Goal: Ask a question

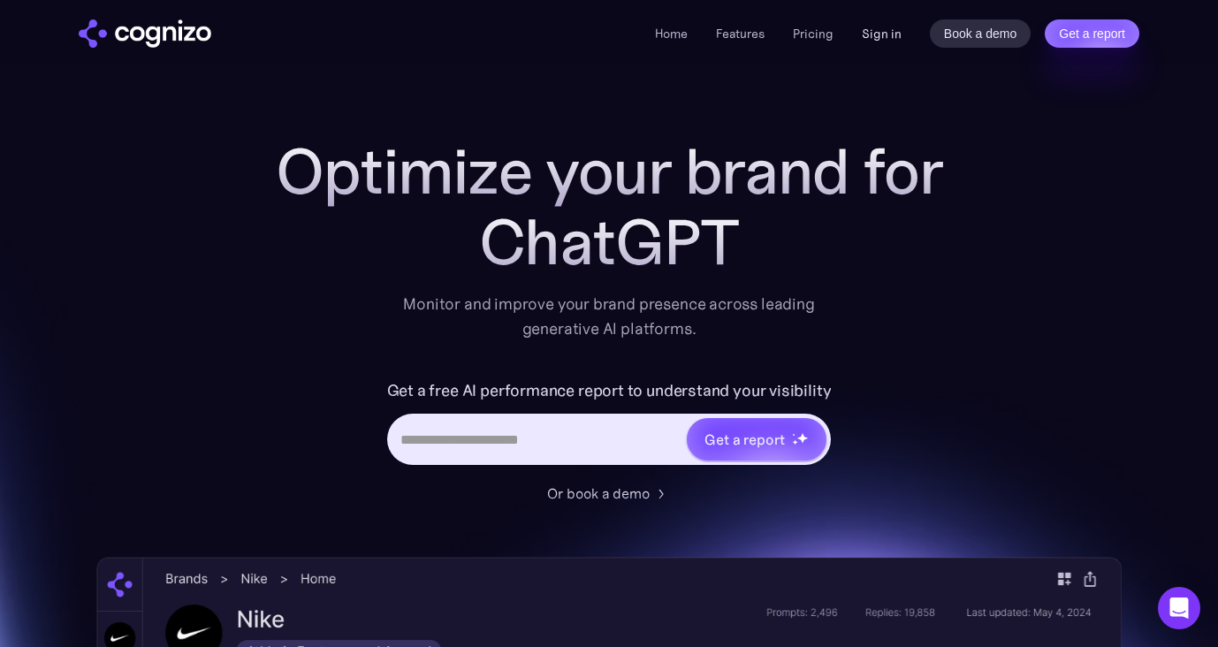
click at [876, 41] on link "Sign in" at bounding box center [882, 33] width 40 height 21
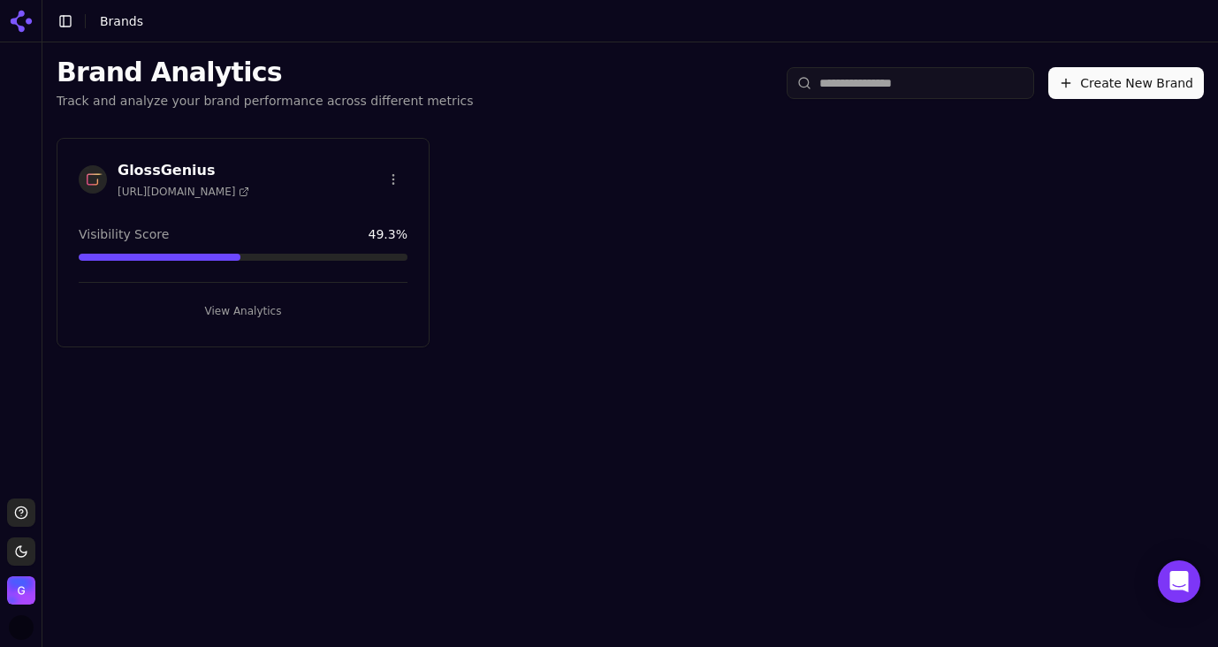
click at [236, 313] on button "View Analytics" at bounding box center [243, 311] width 329 height 28
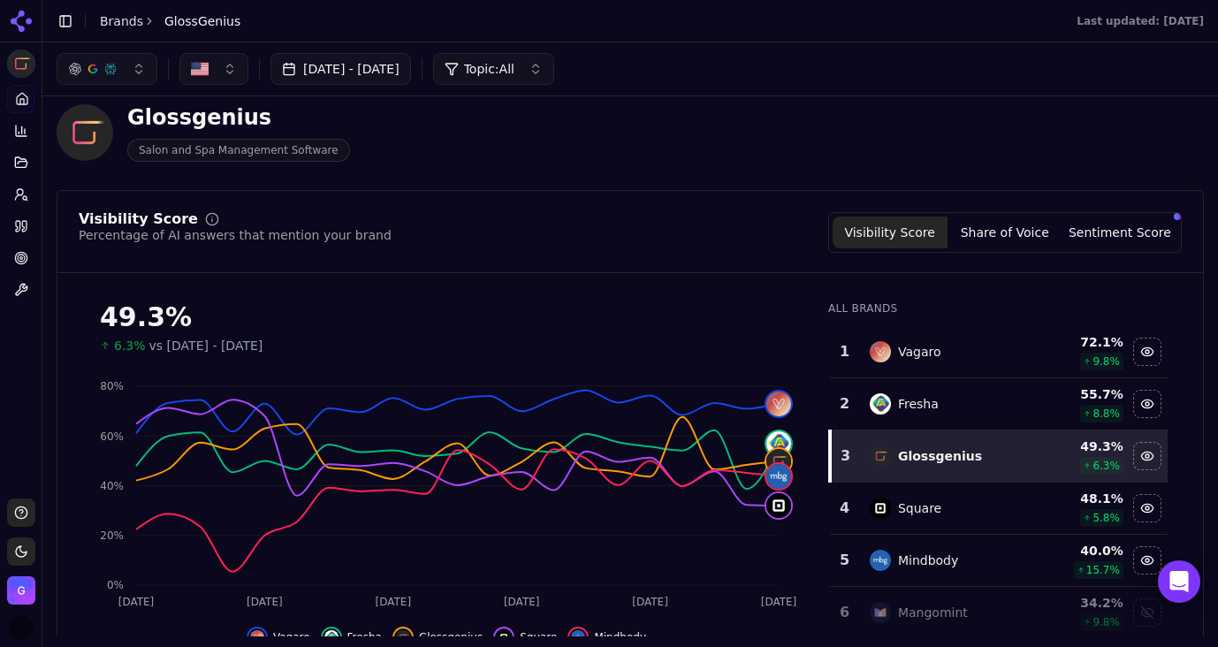
scroll to position [43, 0]
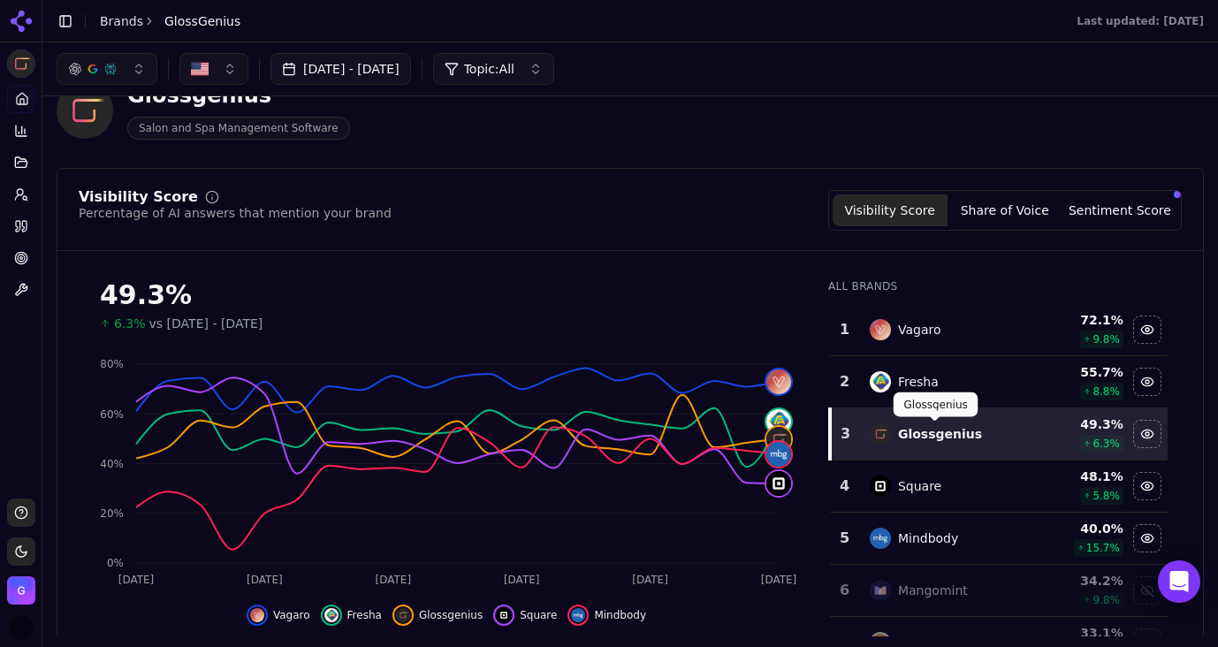
click at [951, 439] on div "Glossgenius" at bounding box center [940, 434] width 84 height 18
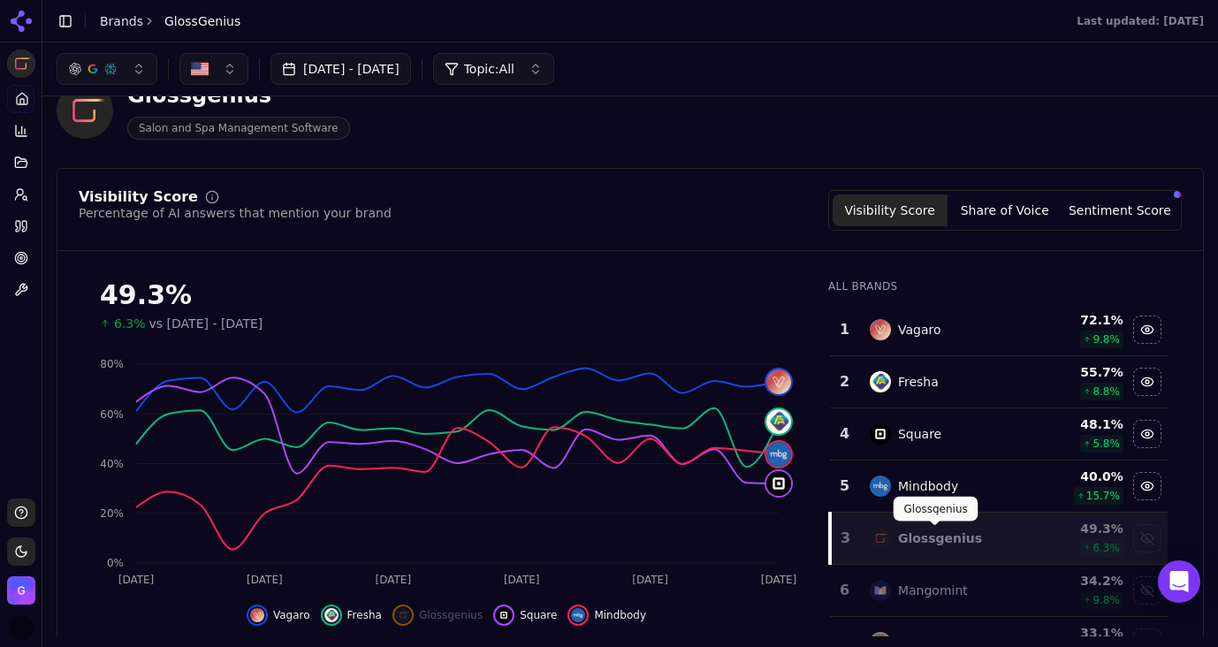
click at [934, 535] on div "Glossgenius" at bounding box center [940, 539] width 84 height 18
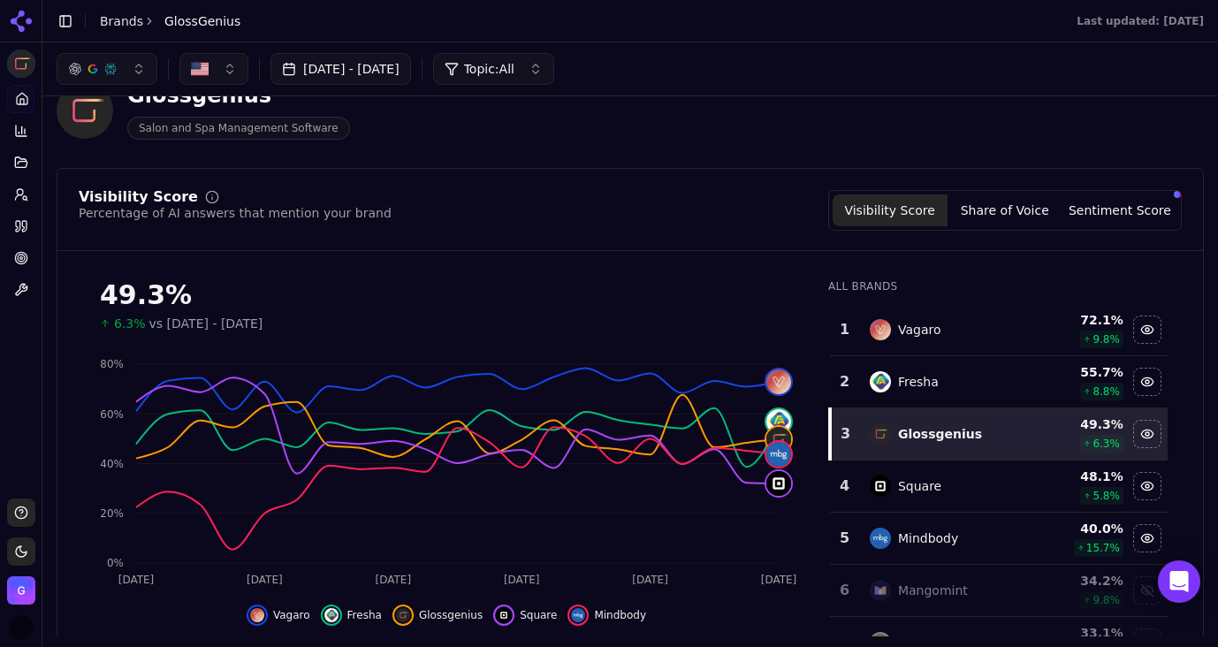
click at [22, 168] on icon at bounding box center [21, 163] width 14 height 14
click at [335, 155] on header "Glossgenius Salon and Spa Management Software" at bounding box center [631, 117] width 1148 height 101
click at [1000, 222] on button "Share of Voice" at bounding box center [1005, 210] width 115 height 32
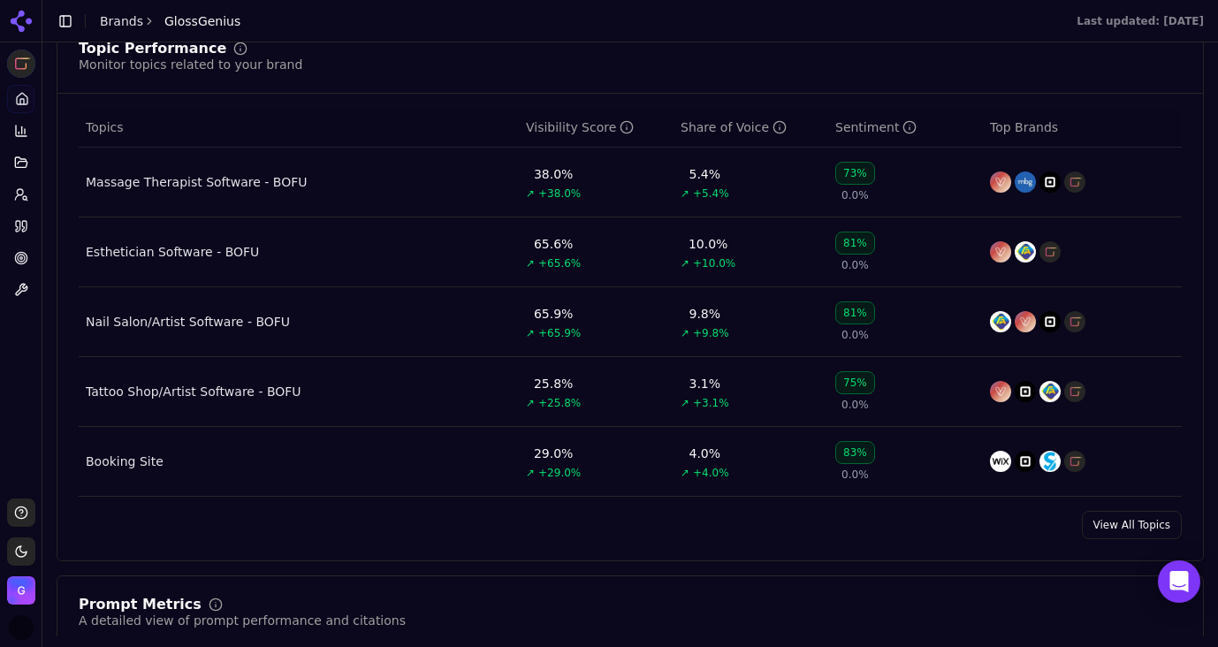
scroll to position [873, 0]
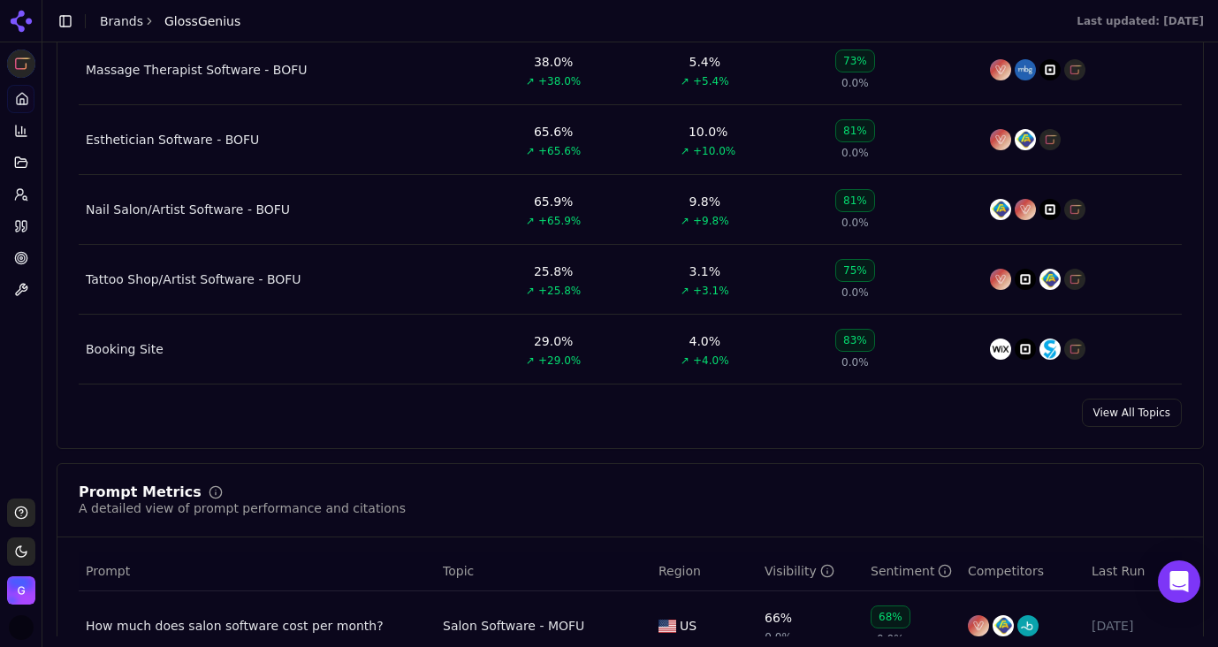
click at [1116, 419] on link "View All Topics" at bounding box center [1132, 413] width 100 height 28
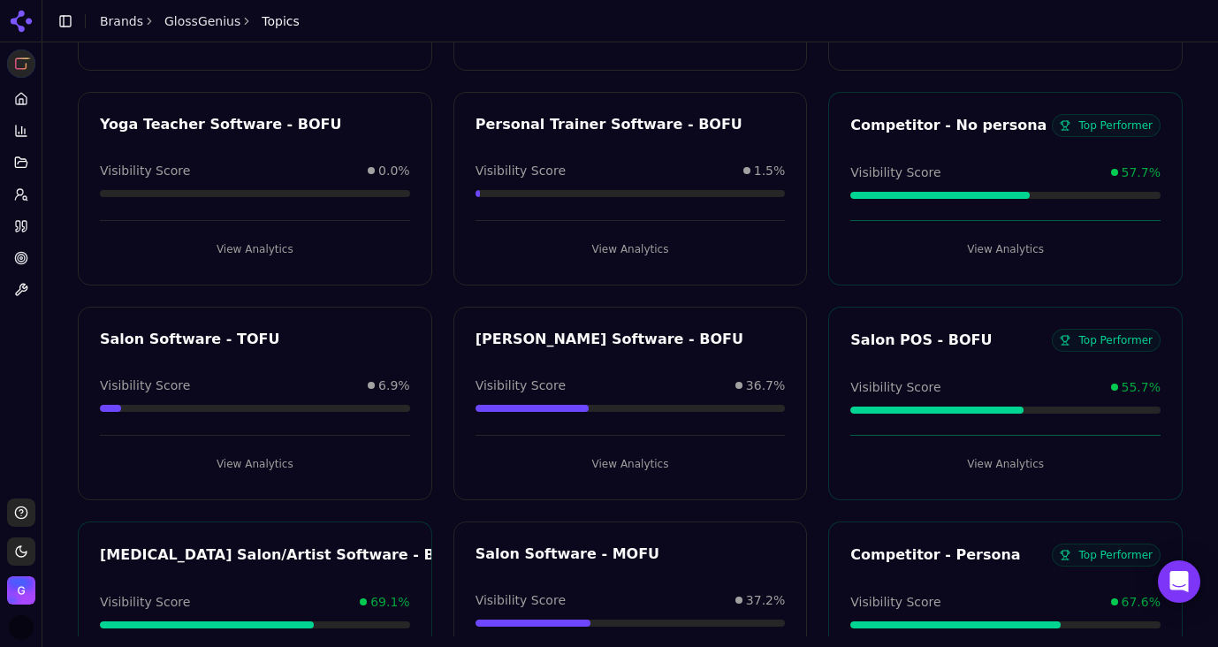
scroll to position [1155, 0]
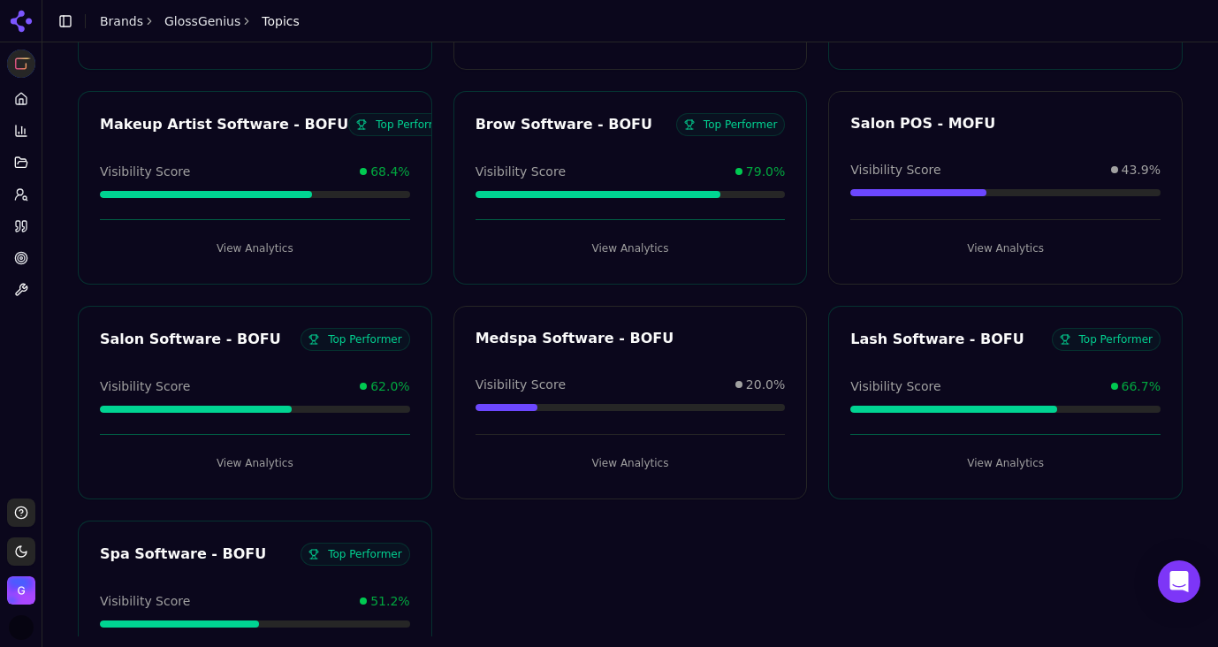
click at [254, 457] on button "View Analytics" at bounding box center [255, 463] width 310 height 28
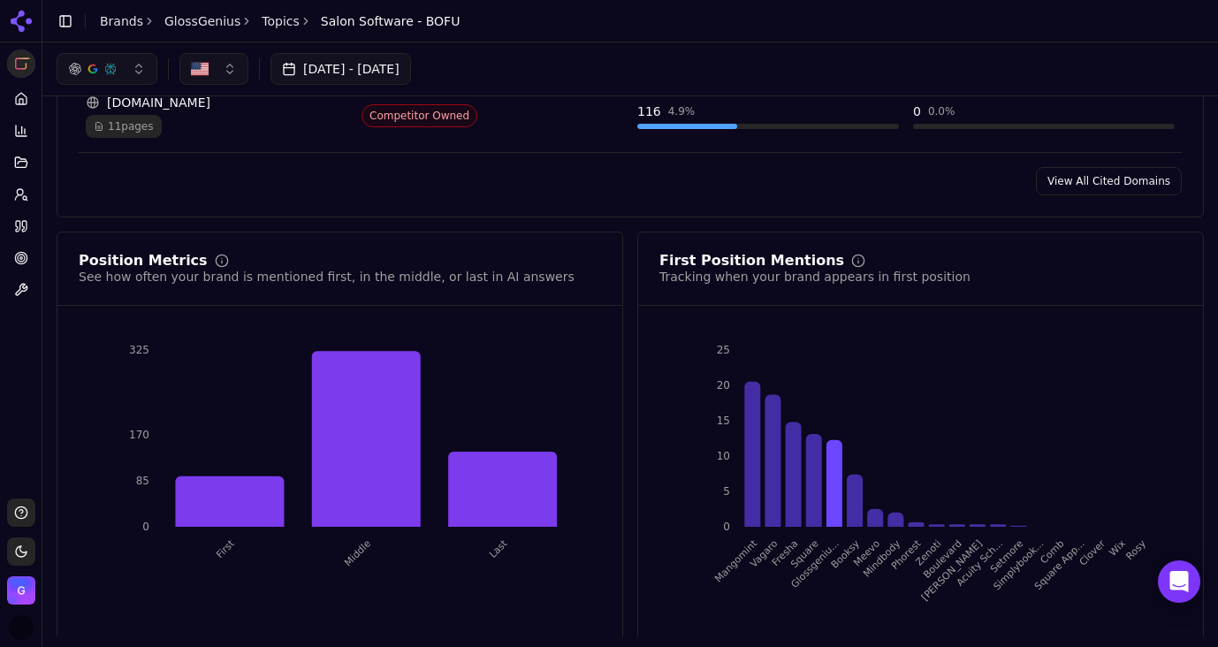
scroll to position [1628, 0]
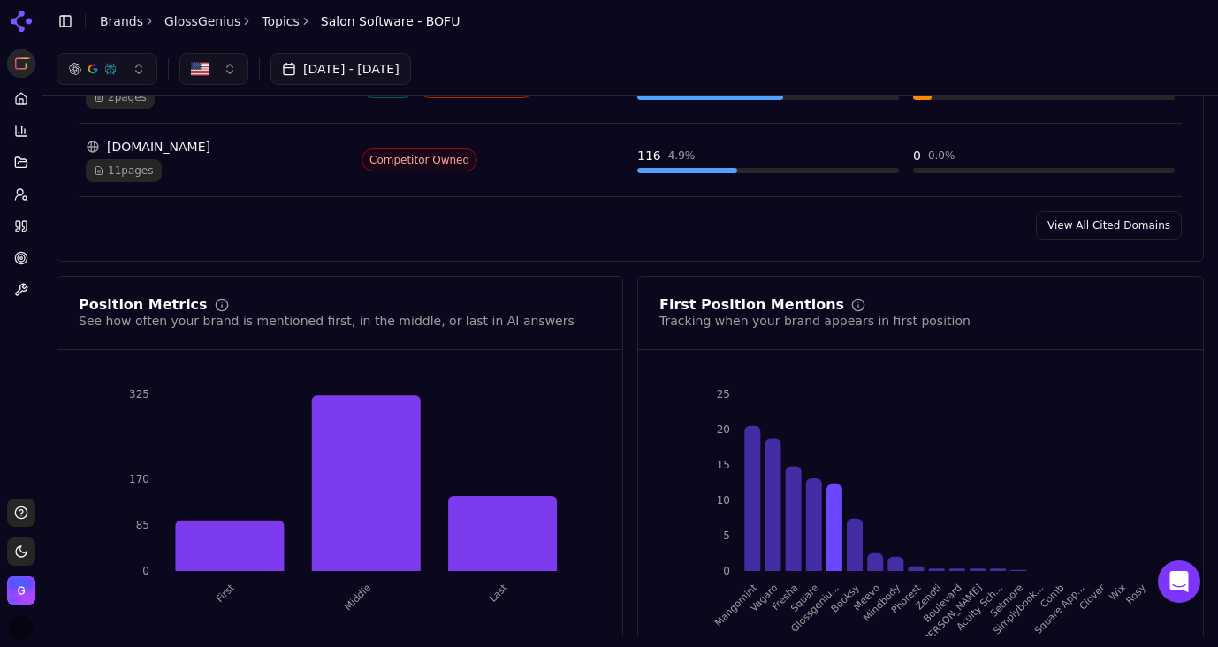
click at [1097, 211] on link "View All Cited Domains" at bounding box center [1109, 225] width 146 height 28
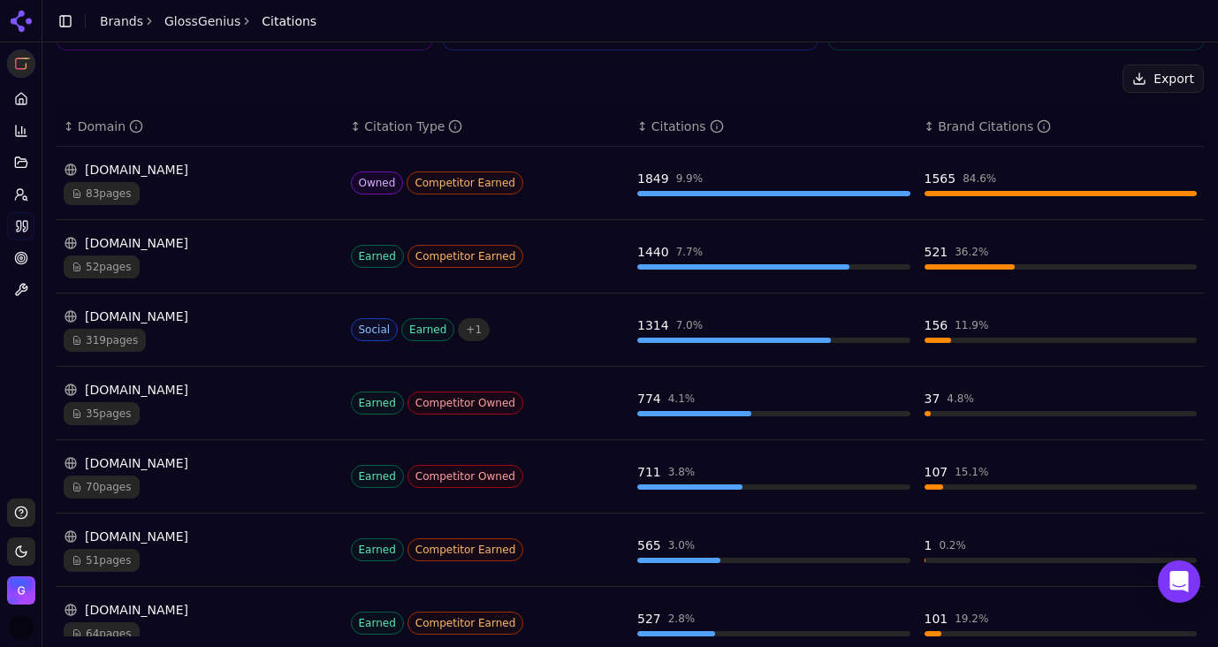
scroll to position [309, 0]
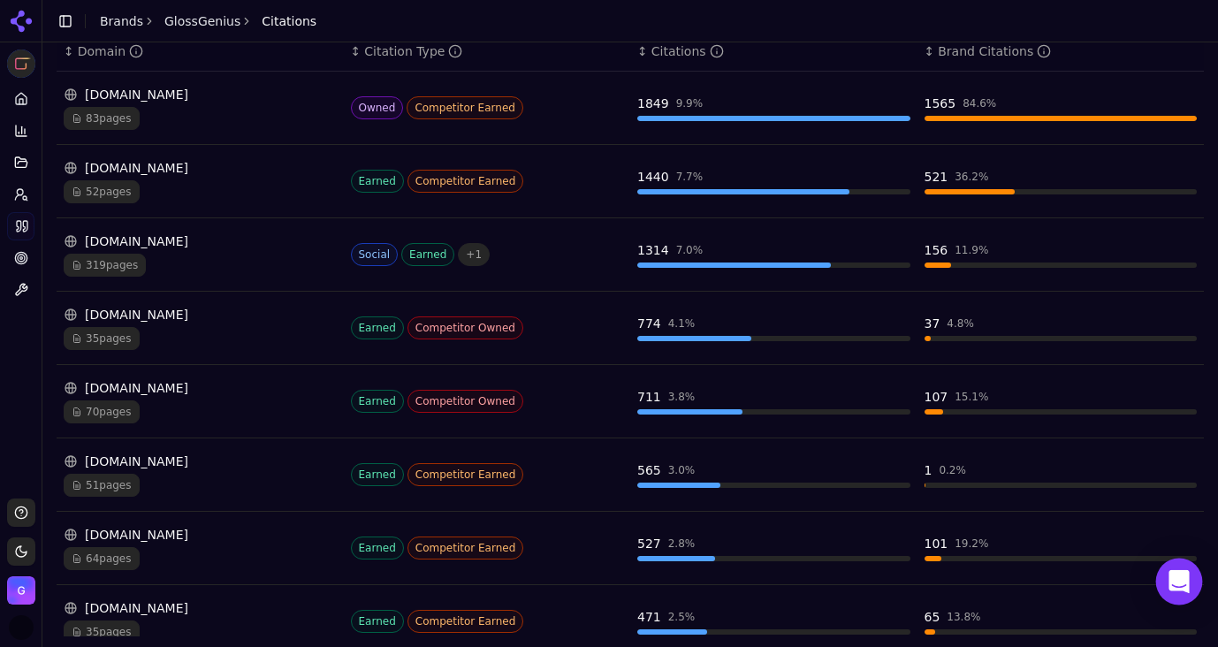
click at [1174, 576] on icon "Open Intercom Messenger" at bounding box center [1179, 581] width 20 height 23
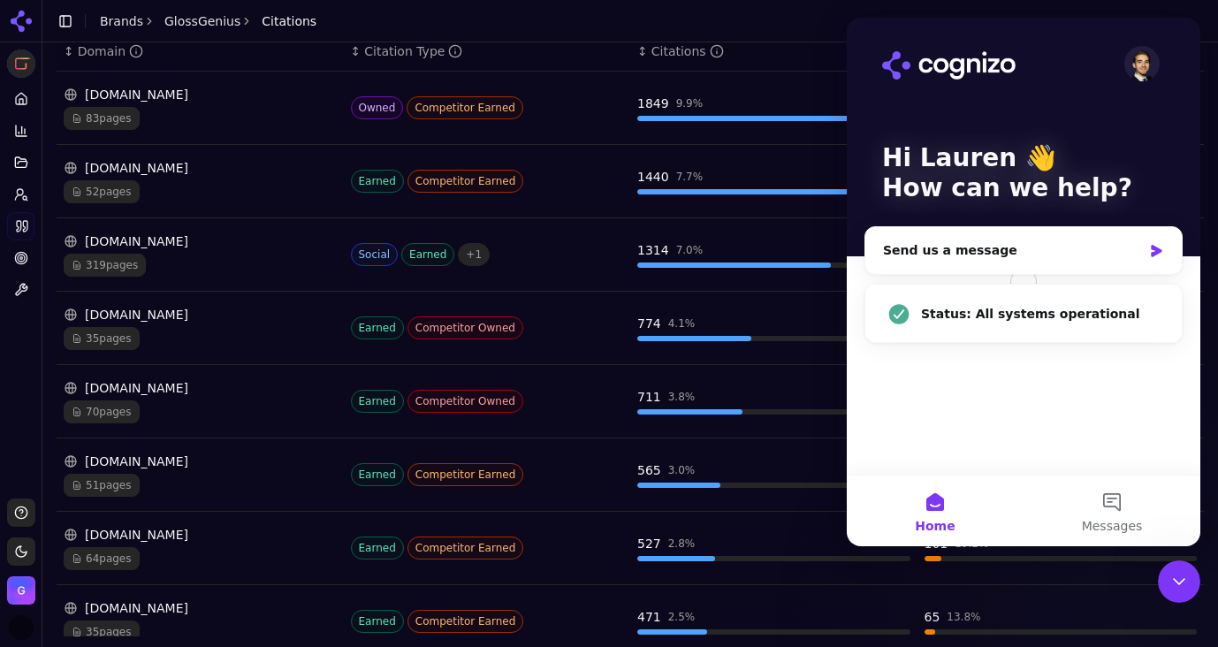
scroll to position [0, 0]
click at [1119, 500] on button "Messages" at bounding box center [1112, 511] width 177 height 71
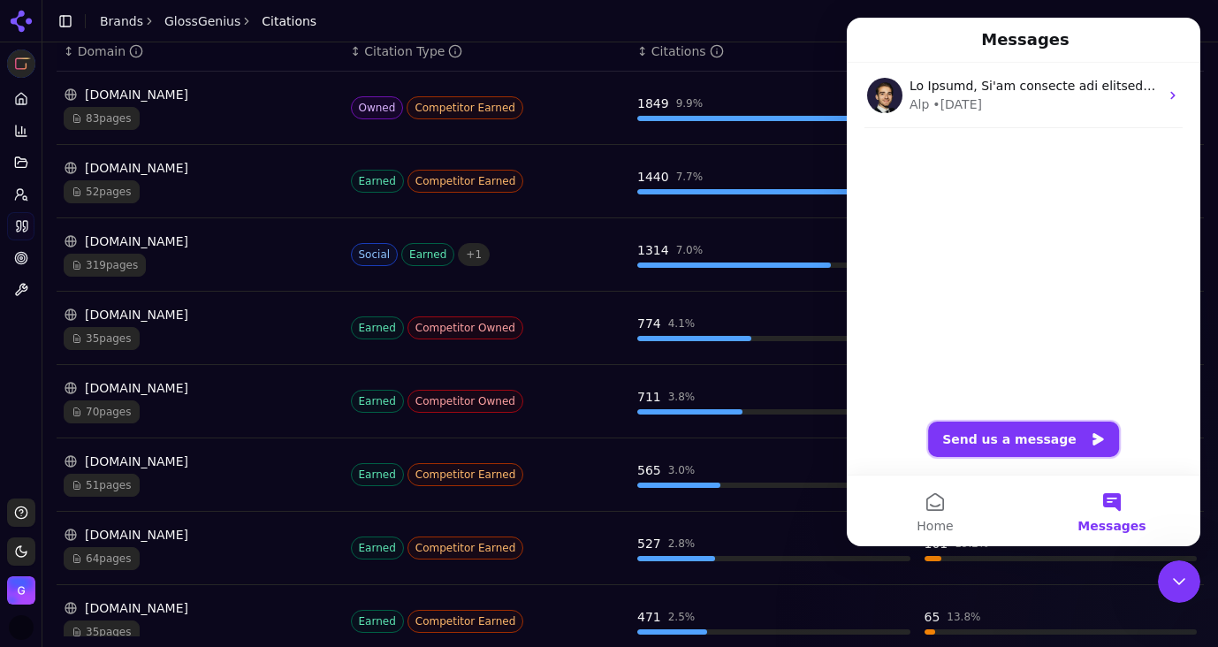
click at [1022, 423] on button "Send us a message" at bounding box center [1023, 439] width 191 height 35
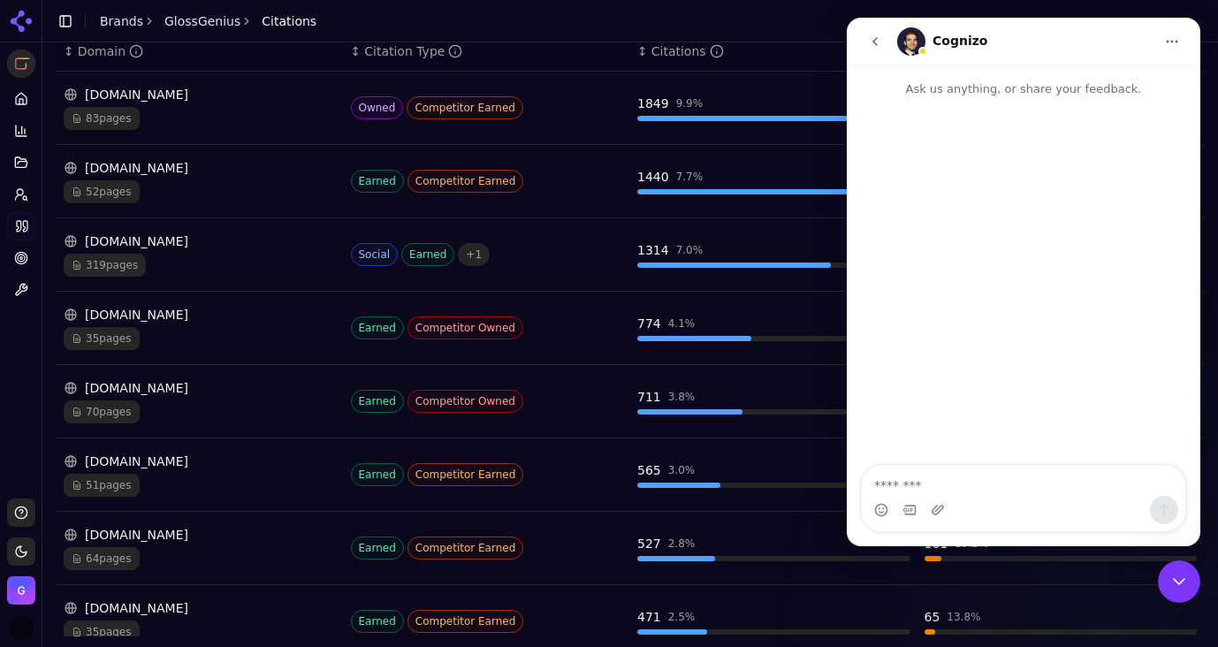
click at [939, 492] on textarea "Message…" at bounding box center [1024, 481] width 324 height 30
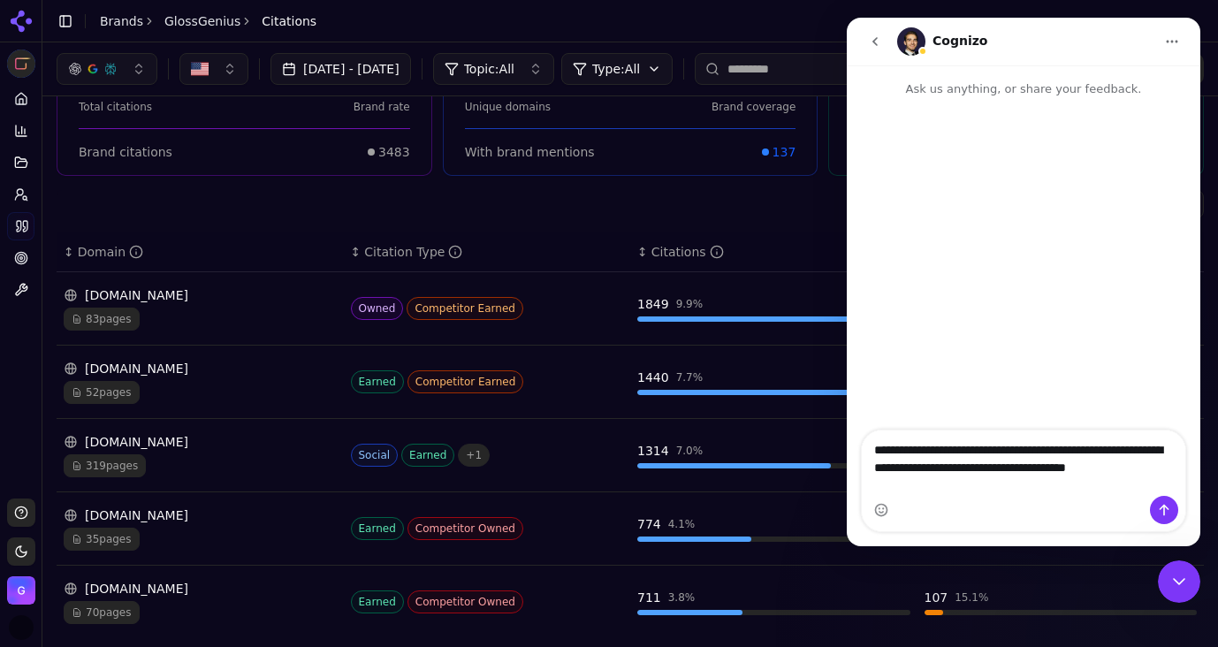
scroll to position [66, 0]
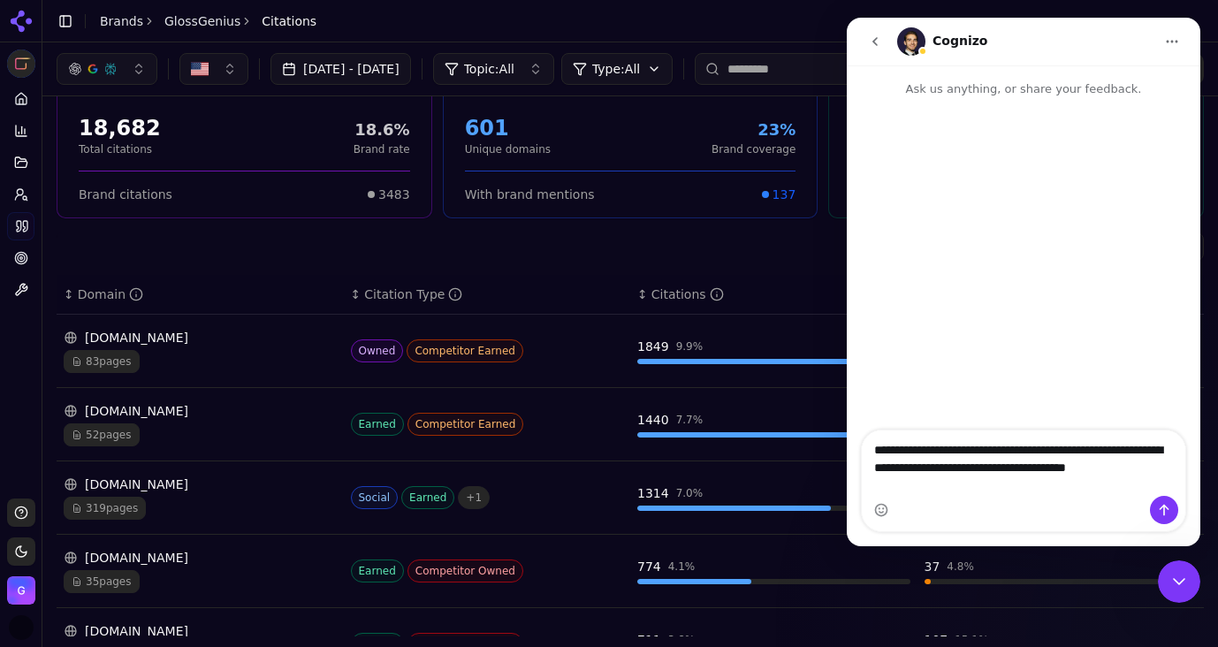
click at [939, 447] on textarea "**********" at bounding box center [1024, 463] width 324 height 65
click at [1181, 48] on button "Home" at bounding box center [1172, 42] width 34 height 34
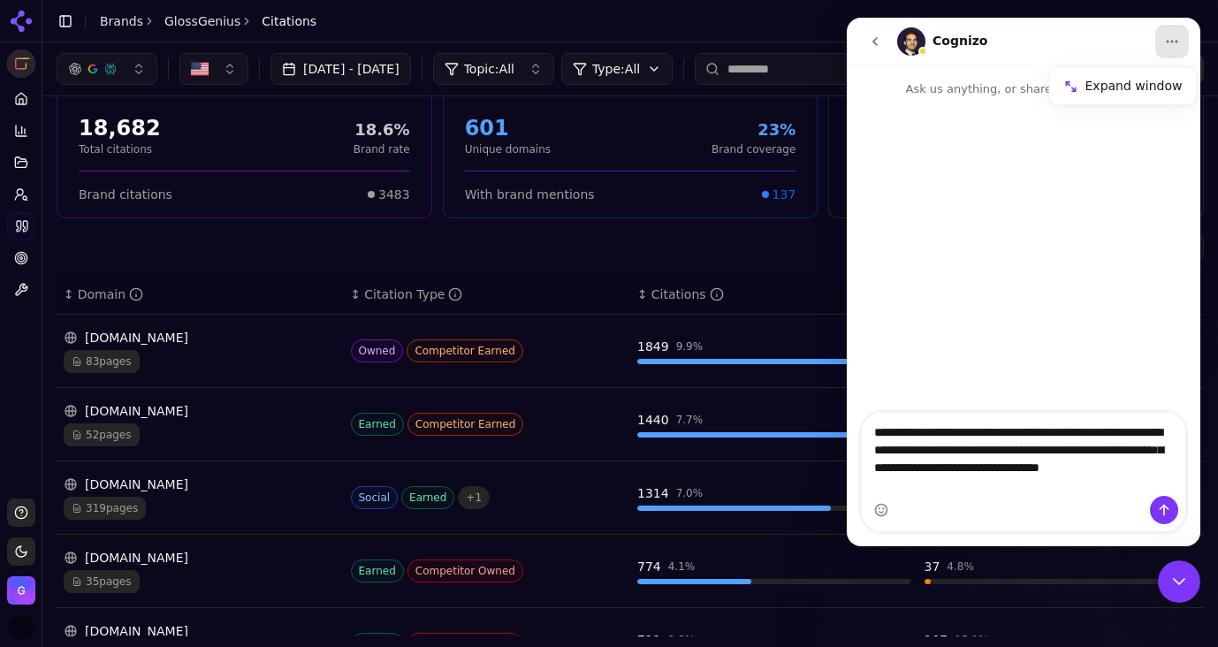
click at [1175, 48] on icon "Home" at bounding box center [1172, 41] width 14 height 14
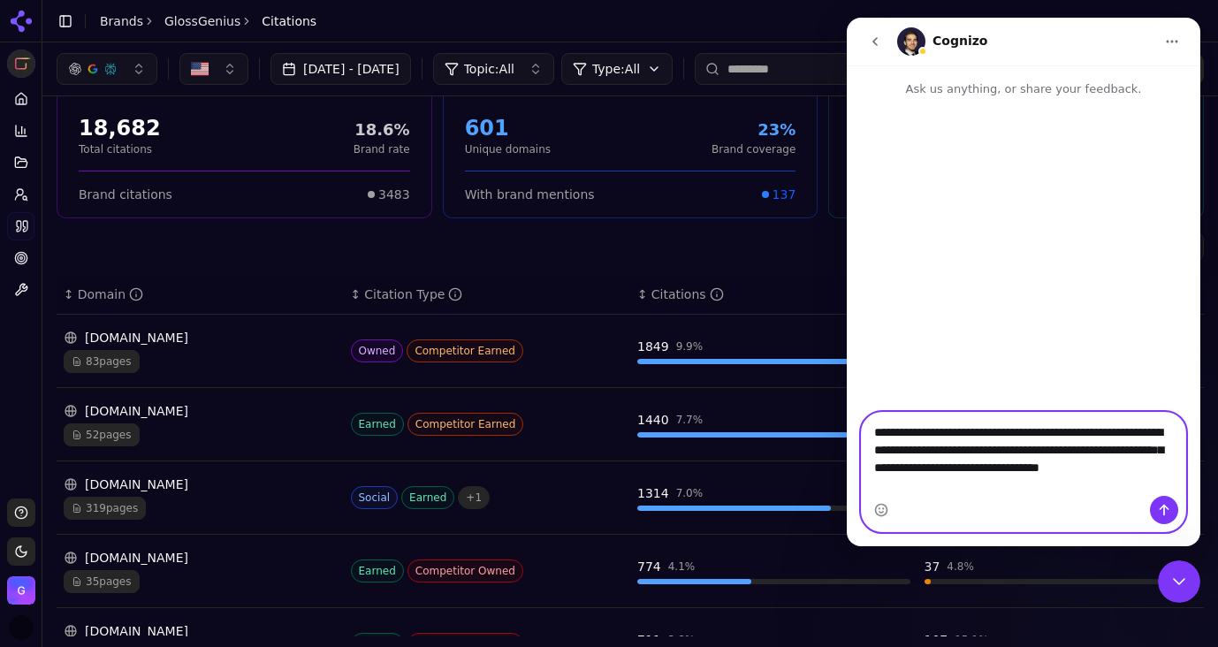
click at [1011, 450] on textarea "**********" at bounding box center [1024, 454] width 324 height 83
paste textarea "**********"
drag, startPoint x: 1026, startPoint y: 484, endPoint x: 1262, endPoint y: 505, distance: 236.9
click html "**********"
click at [1087, 453] on textarea "**********" at bounding box center [1024, 472] width 324 height 118
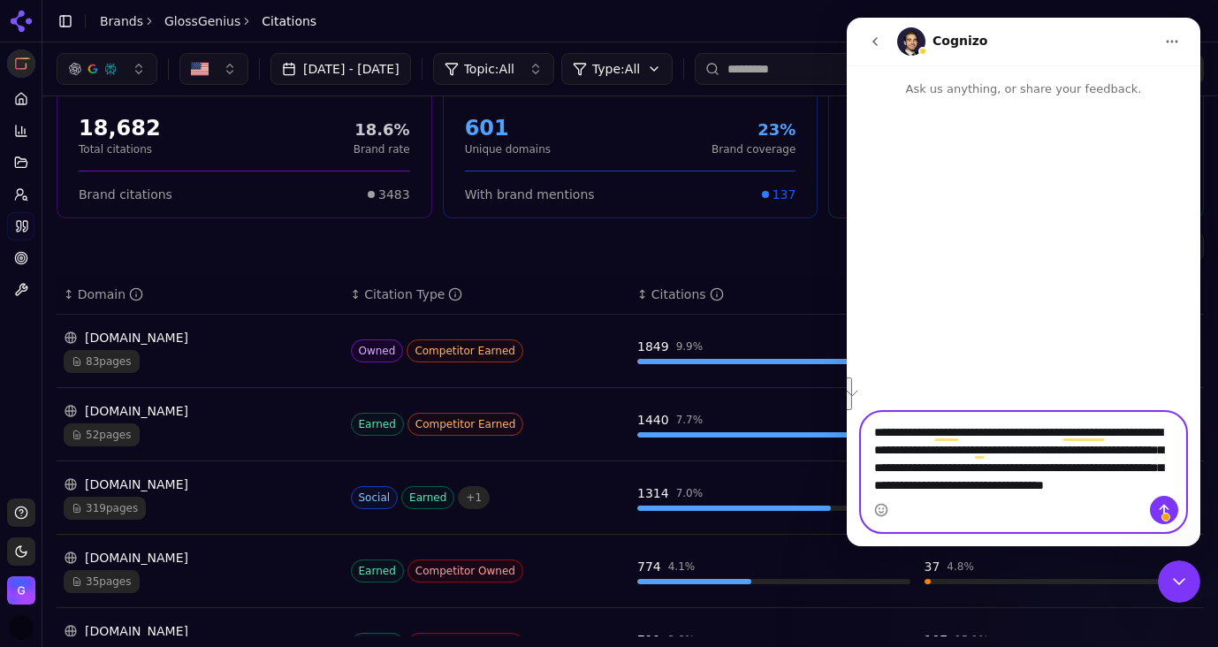
drag, startPoint x: 1023, startPoint y: 470, endPoint x: 1023, endPoint y: 484, distance: 14.1
click at [1023, 484] on textarea "**********" at bounding box center [1024, 472] width 324 height 118
drag, startPoint x: 1087, startPoint y: 453, endPoint x: 1092, endPoint y: 516, distance: 63.9
click at [1092, 516] on div "**********" at bounding box center [1024, 472] width 324 height 118
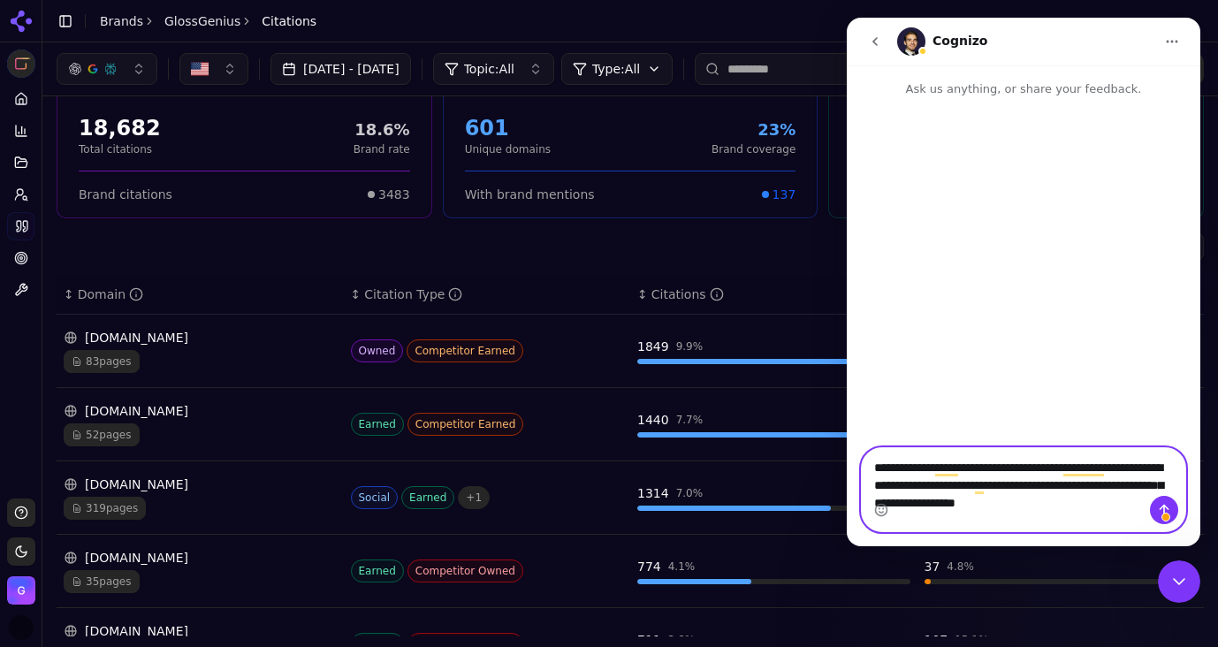
type textarea "**********"
click at [1163, 513] on icon "Send a message…" at bounding box center [1165, 510] width 10 height 11
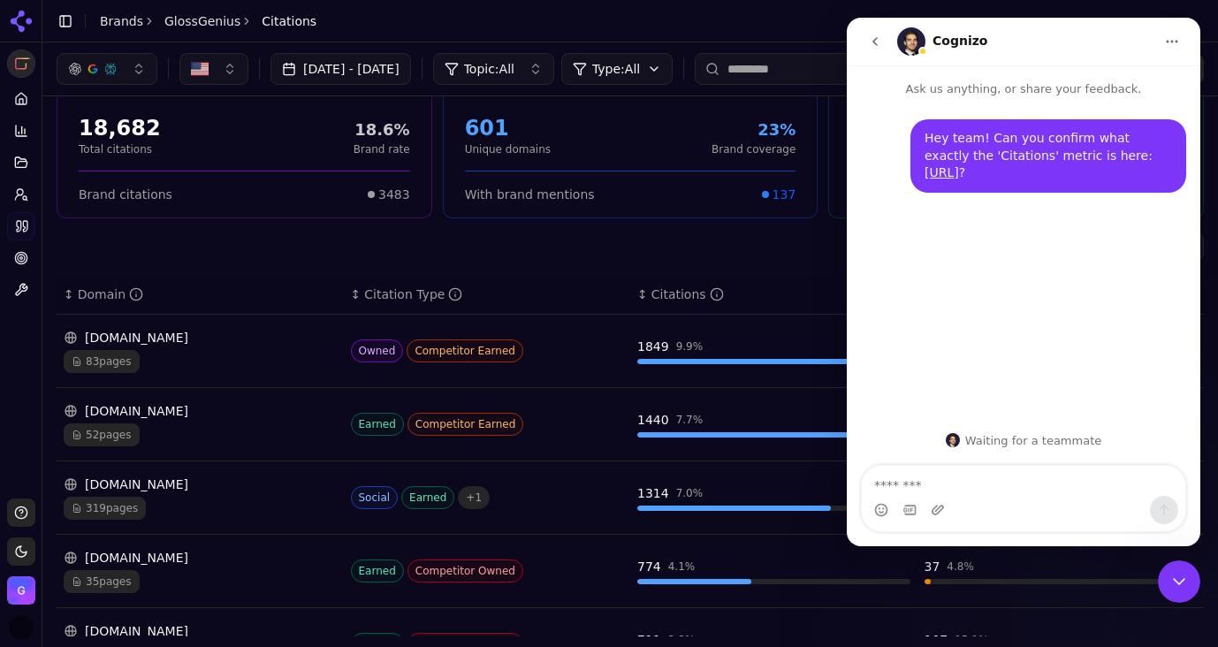
click at [797, 258] on div "Export" at bounding box center [631, 247] width 1148 height 28
click at [882, 43] on button "go back" at bounding box center [875, 42] width 34 height 34
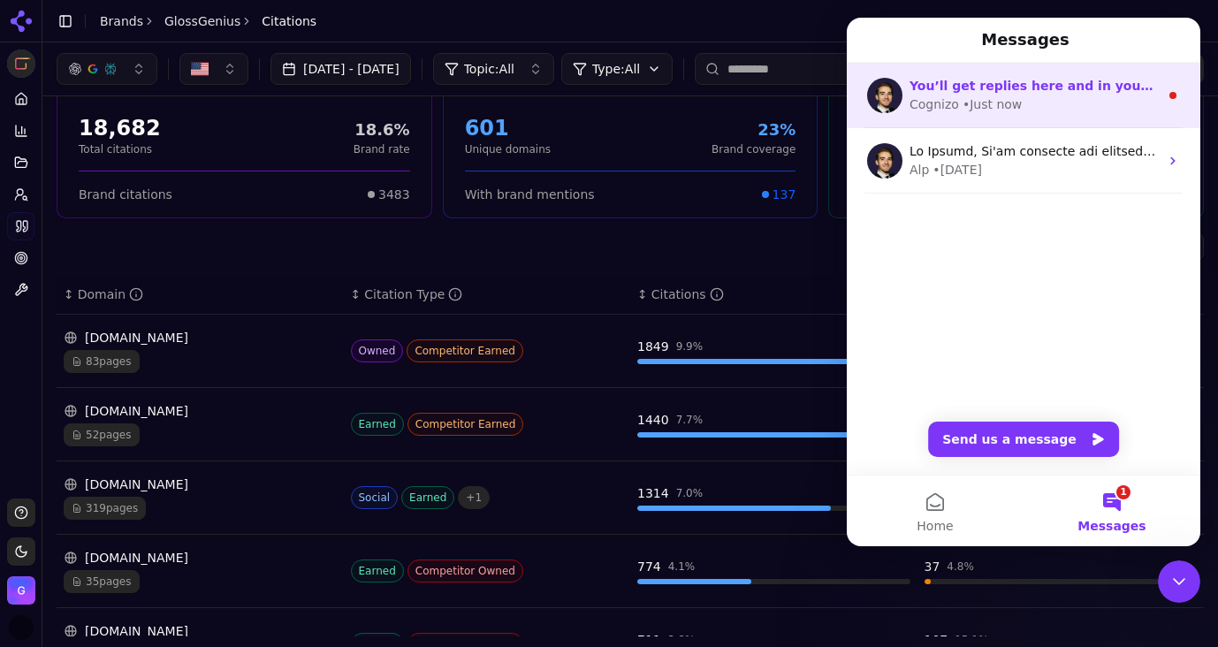
click at [1060, 107] on div "Cognizo • Just now" at bounding box center [1034, 104] width 249 height 19
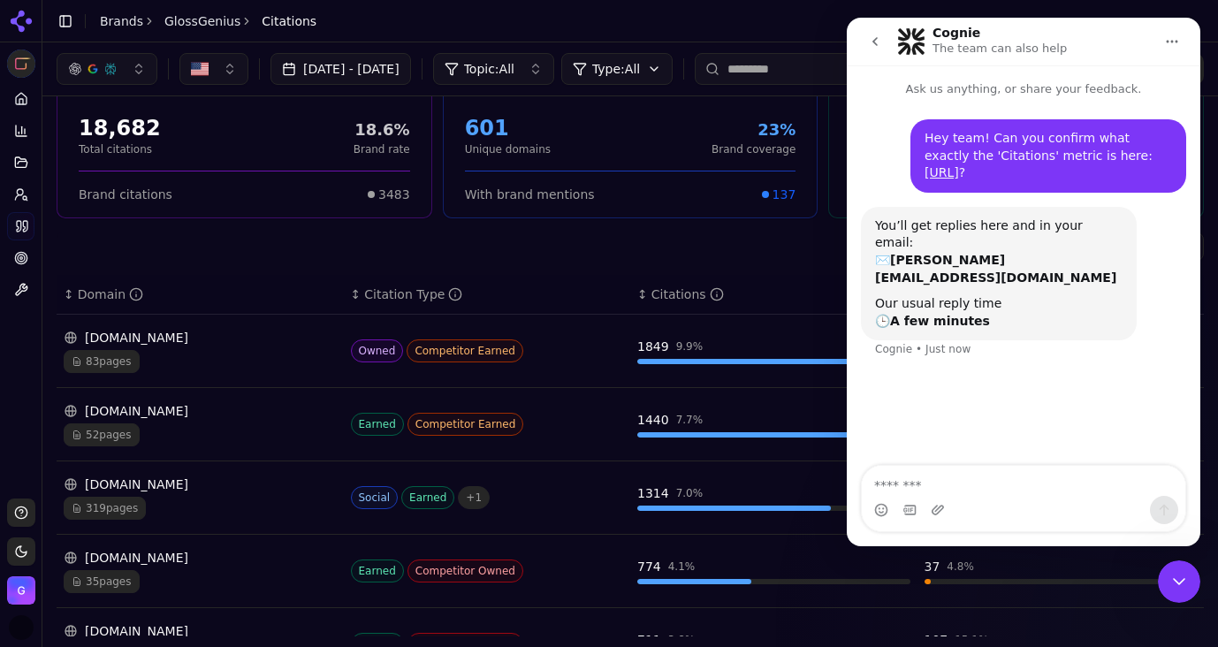
click at [1172, 40] on icon "Home" at bounding box center [1172, 41] width 14 height 14
click at [1180, 581] on icon "Close Intercom Messenger" at bounding box center [1179, 581] width 21 height 21
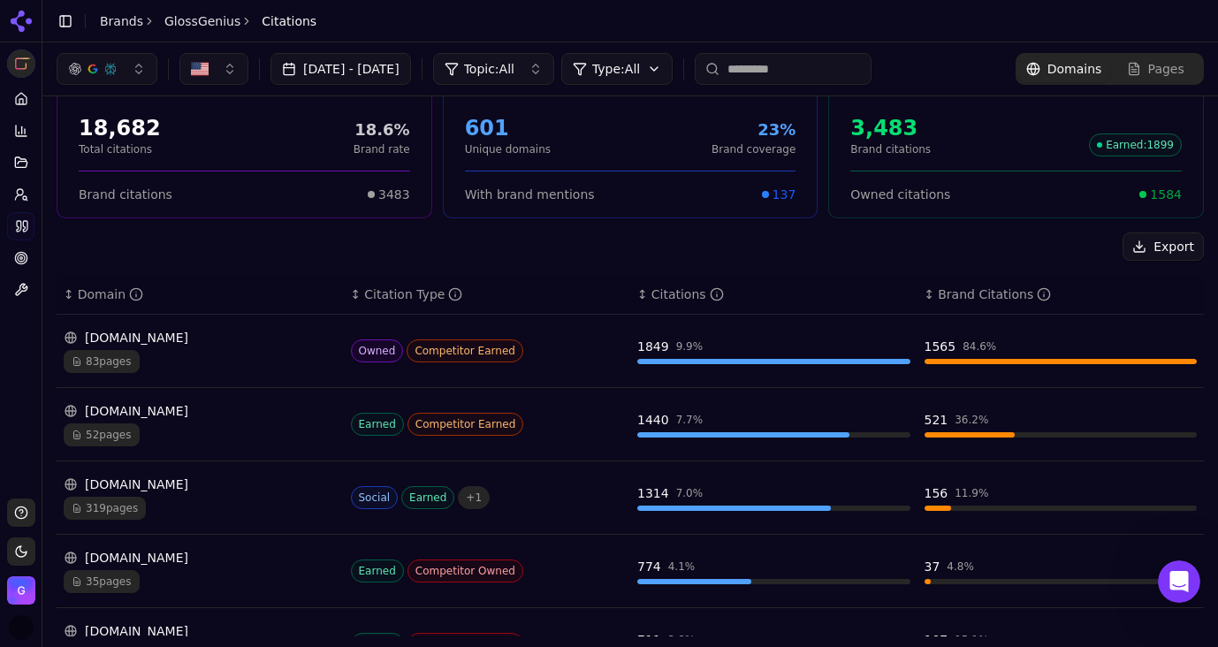
scroll to position [0, 0]
click at [1180, 581] on icon "Open Intercom Messenger" at bounding box center [1179, 582] width 12 height 14
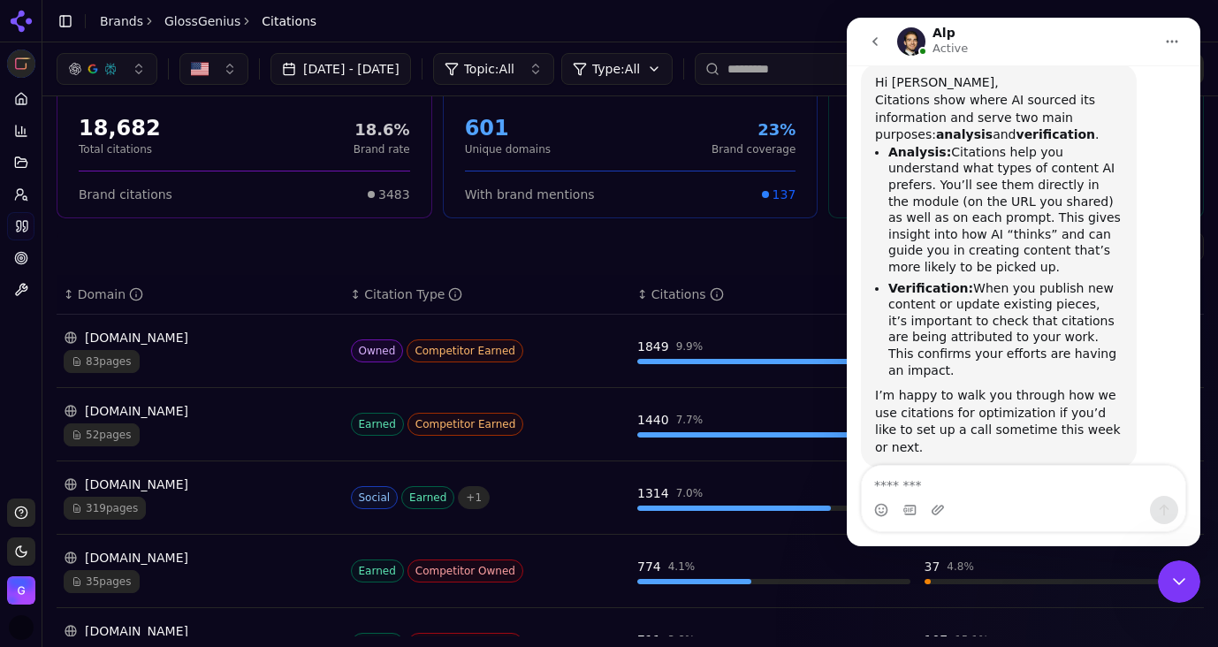
scroll to position [294, 0]
